Goal: Check status: Check status

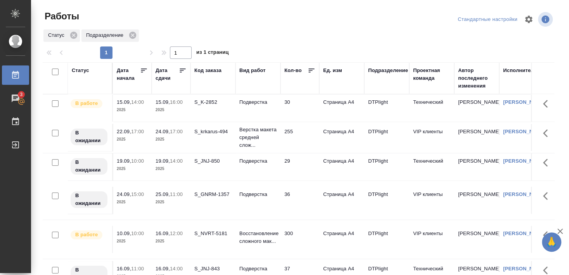
scroll to position [71, 0]
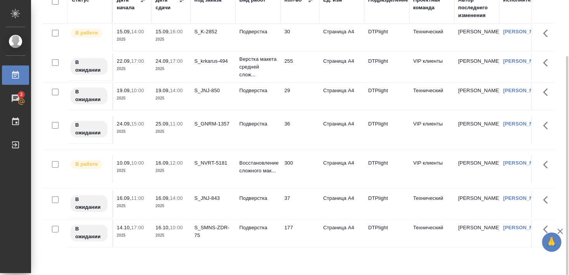
click at [208, 34] on div "S_K-2852" at bounding box center [212, 32] width 37 height 8
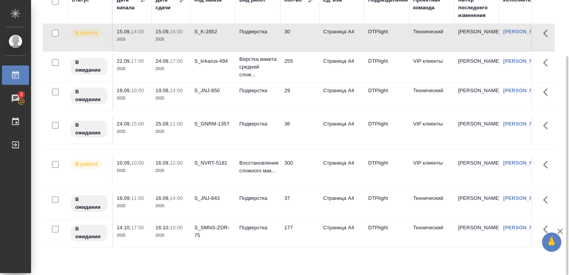
click at [208, 34] on div "S_K-2852" at bounding box center [212, 32] width 37 height 8
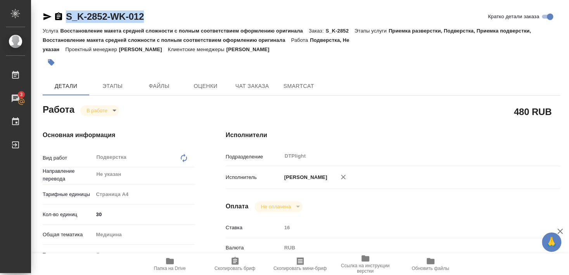
drag, startPoint x: 65, startPoint y: 24, endPoint x: 149, endPoint y: 18, distance: 84.0
click at [149, 18] on div "S_K-2852-WK-012 Кратко детали заказа" at bounding box center [302, 18] width 518 height 16
copy link "S_K-2852-WK-012"
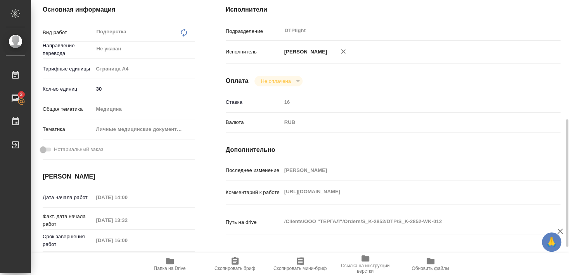
scroll to position [168, 0]
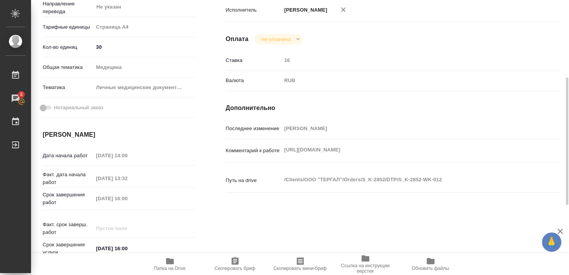
click at [169, 261] on icon "button" at bounding box center [170, 261] width 8 height 6
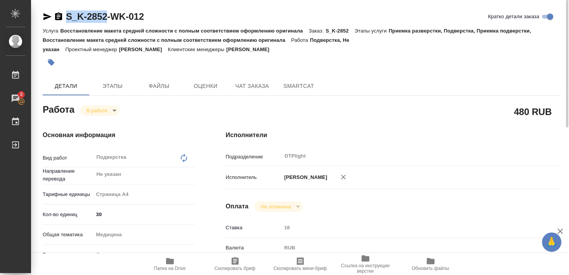
drag, startPoint x: 65, startPoint y: 24, endPoint x: 108, endPoint y: 24, distance: 43.4
click at [108, 24] on div "S_K-2852-WK-012 Кратко детали заказа" at bounding box center [302, 18] width 518 height 16
copy link "S_K-2852"
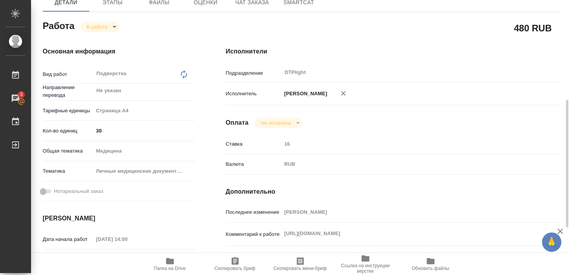
scroll to position [126, 0]
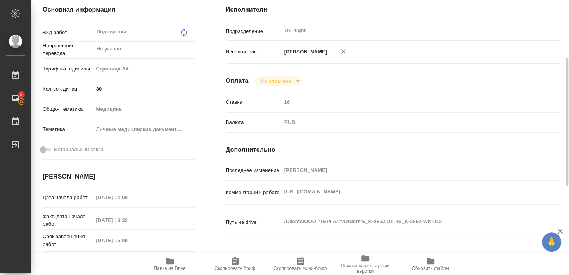
click at [169, 266] on span "Папка на Drive" at bounding box center [170, 268] width 32 height 5
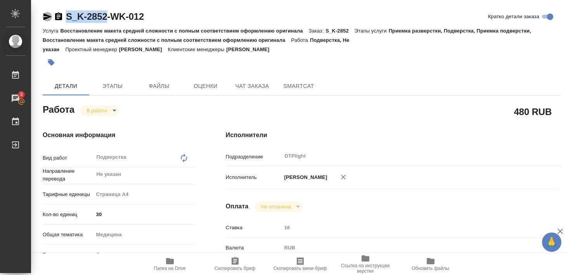
click at [45, 17] on icon "button" at bounding box center [47, 16] width 8 height 7
copy link "S_K-2852"
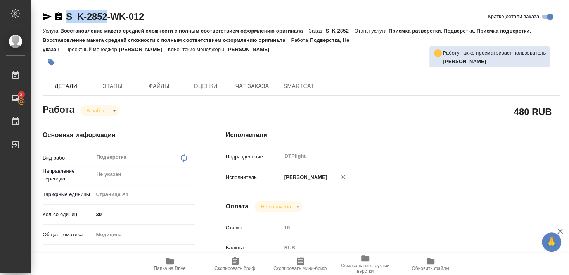
drag, startPoint x: 66, startPoint y: 24, endPoint x: 106, endPoint y: 25, distance: 39.6
click at [106, 25] on div "S_K-2852-WK-012 Кратко детали заказа" at bounding box center [302, 18] width 518 height 16
copy link "S_K-2852"
click at [168, 264] on icon "button" at bounding box center [170, 261] width 8 height 6
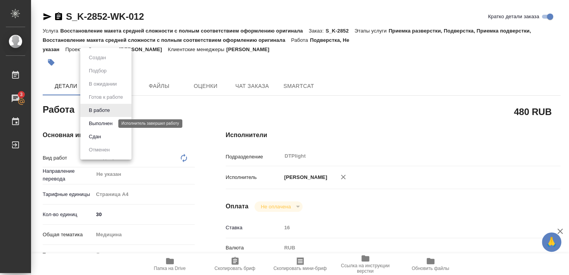
click at [106, 123] on button "Выполнен" at bounding box center [100, 123] width 28 height 9
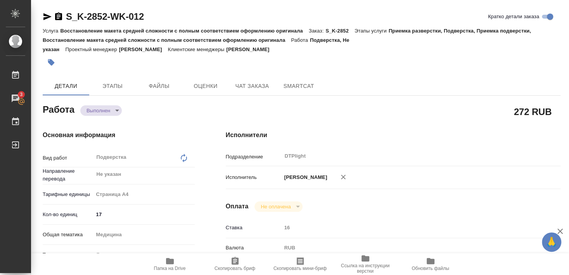
type textarea "x"
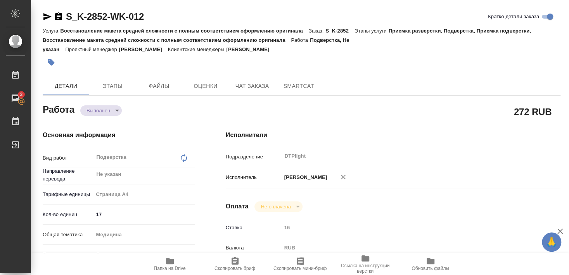
type textarea "x"
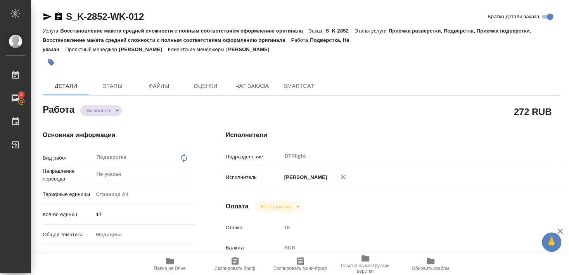
type textarea "x"
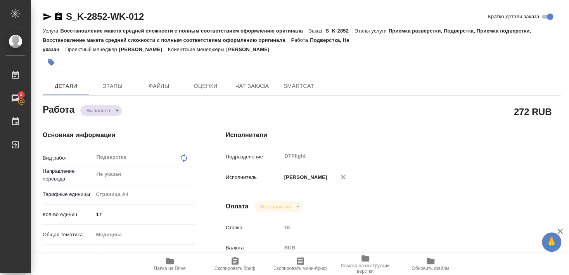
type textarea "x"
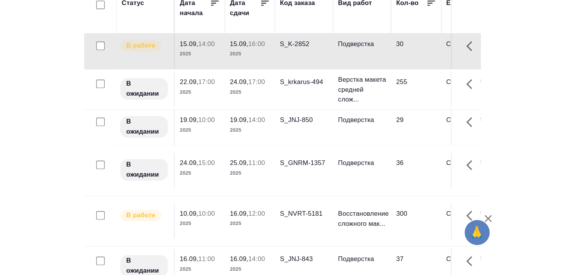
scroll to position [71, 0]
